Goal: Check status: Check status

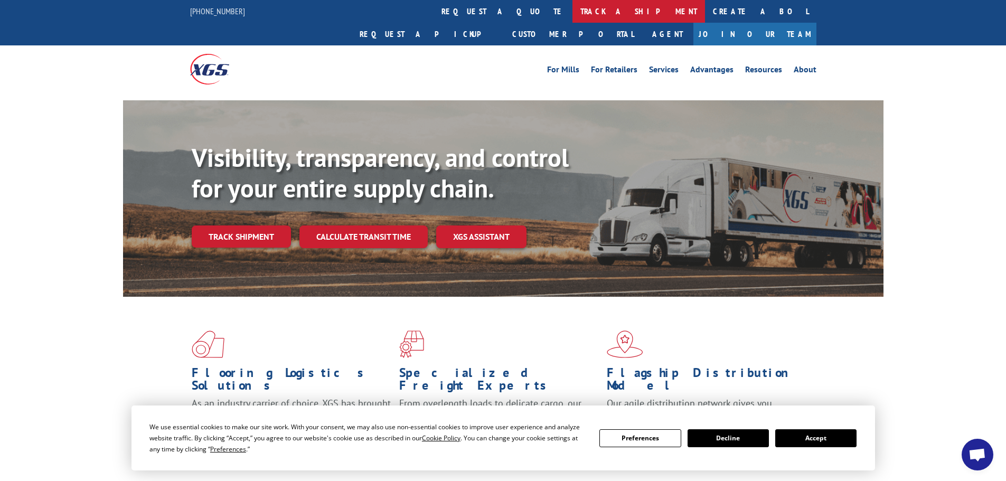
click at [573, 7] on link "track a shipment" at bounding box center [639, 11] width 133 height 23
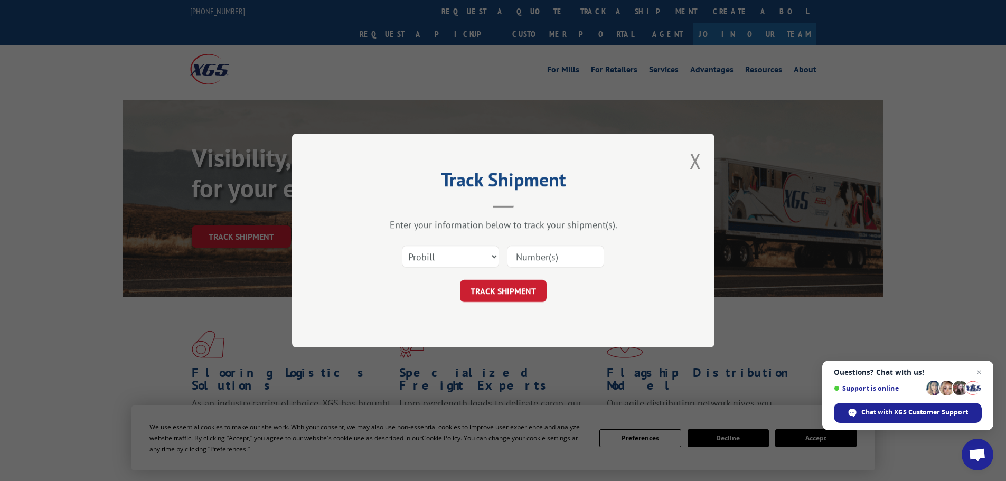
paste input "2603276200"
type input "2603276200"
click at [520, 287] on button "TRACK SHIPMENT" at bounding box center [503, 291] width 87 height 22
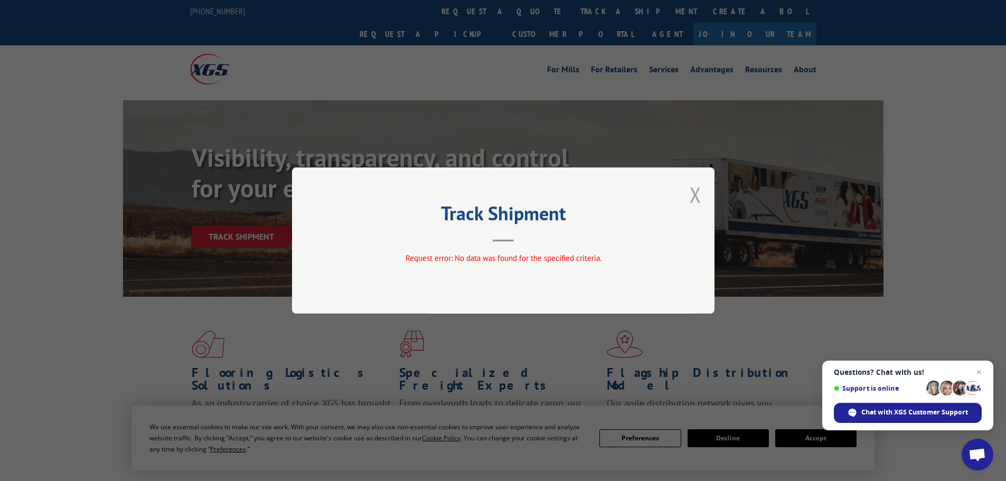
click at [693, 192] on button "Close modal" at bounding box center [696, 195] width 12 height 28
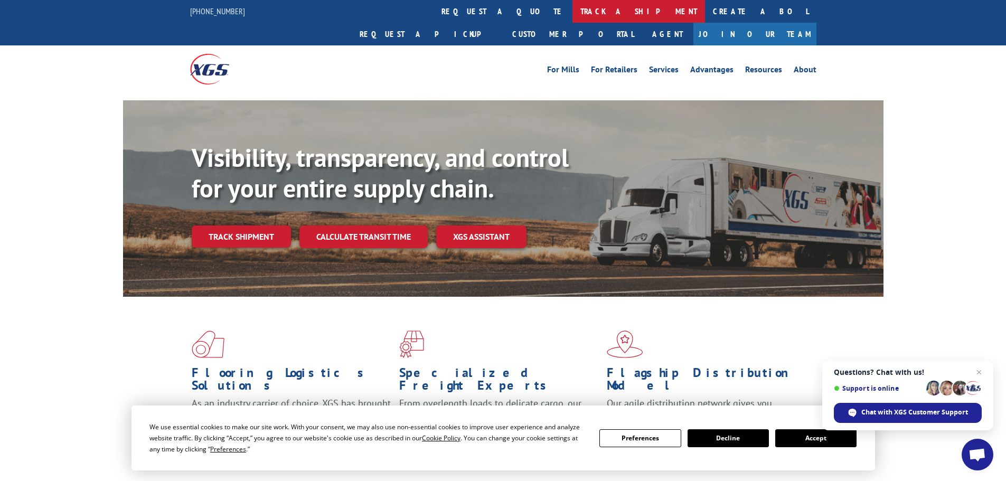
click at [573, 11] on link "track a shipment" at bounding box center [639, 11] width 133 height 23
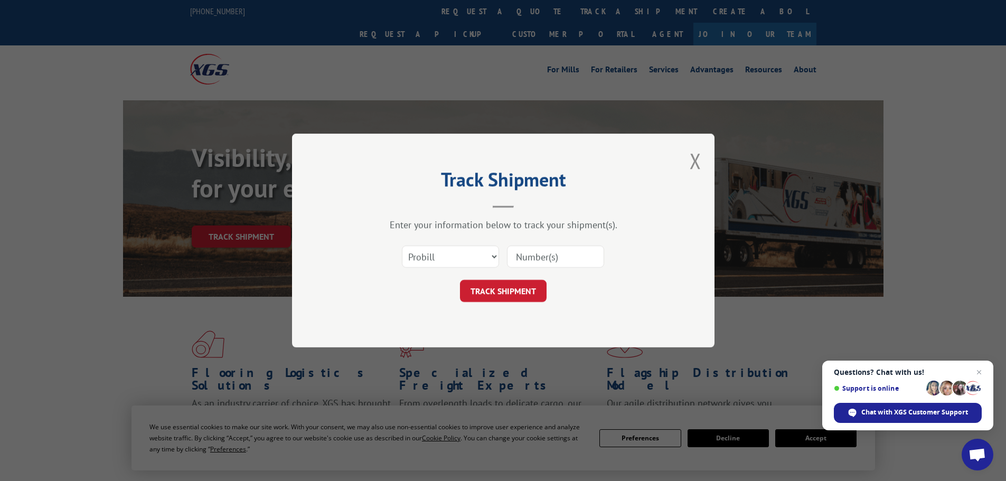
click at [529, 257] on input at bounding box center [555, 257] width 97 height 22
paste input "2603276200"
type input "2603276200"
click at [424, 253] on select "Select category... Probill BOL PO" at bounding box center [450, 257] width 97 height 22
select select "bol"
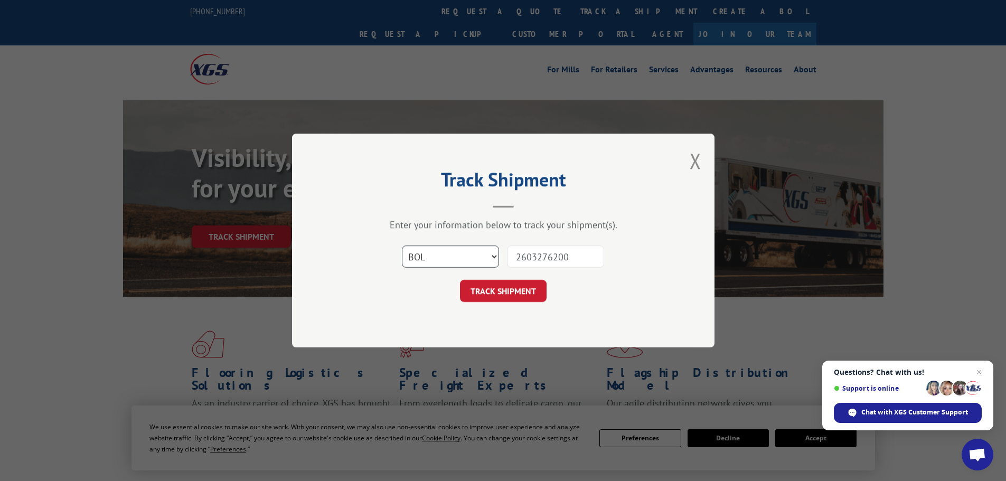
click at [402, 246] on select "Select category... Probill BOL PO" at bounding box center [450, 257] width 97 height 22
click at [512, 292] on button "TRACK SHIPMENT" at bounding box center [503, 291] width 87 height 22
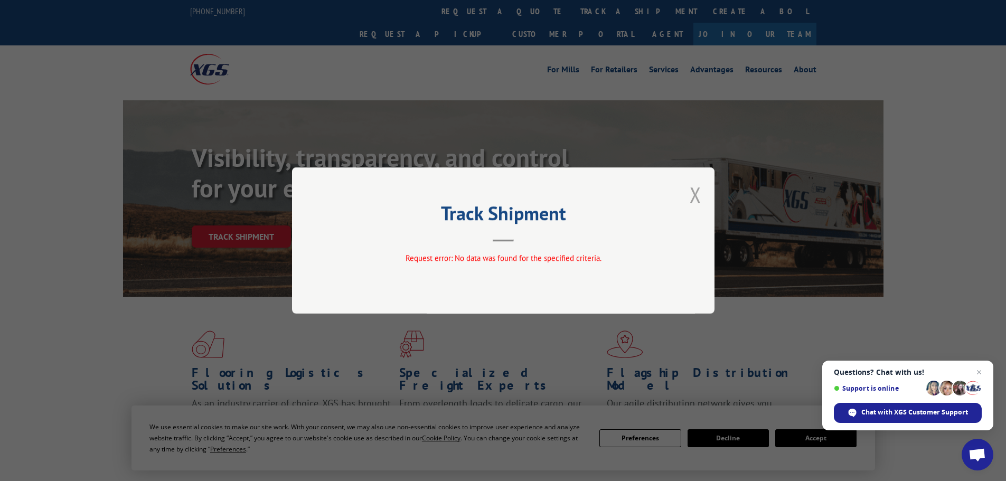
click at [697, 199] on button "Close modal" at bounding box center [696, 195] width 12 height 28
